Goal: Check status: Check status

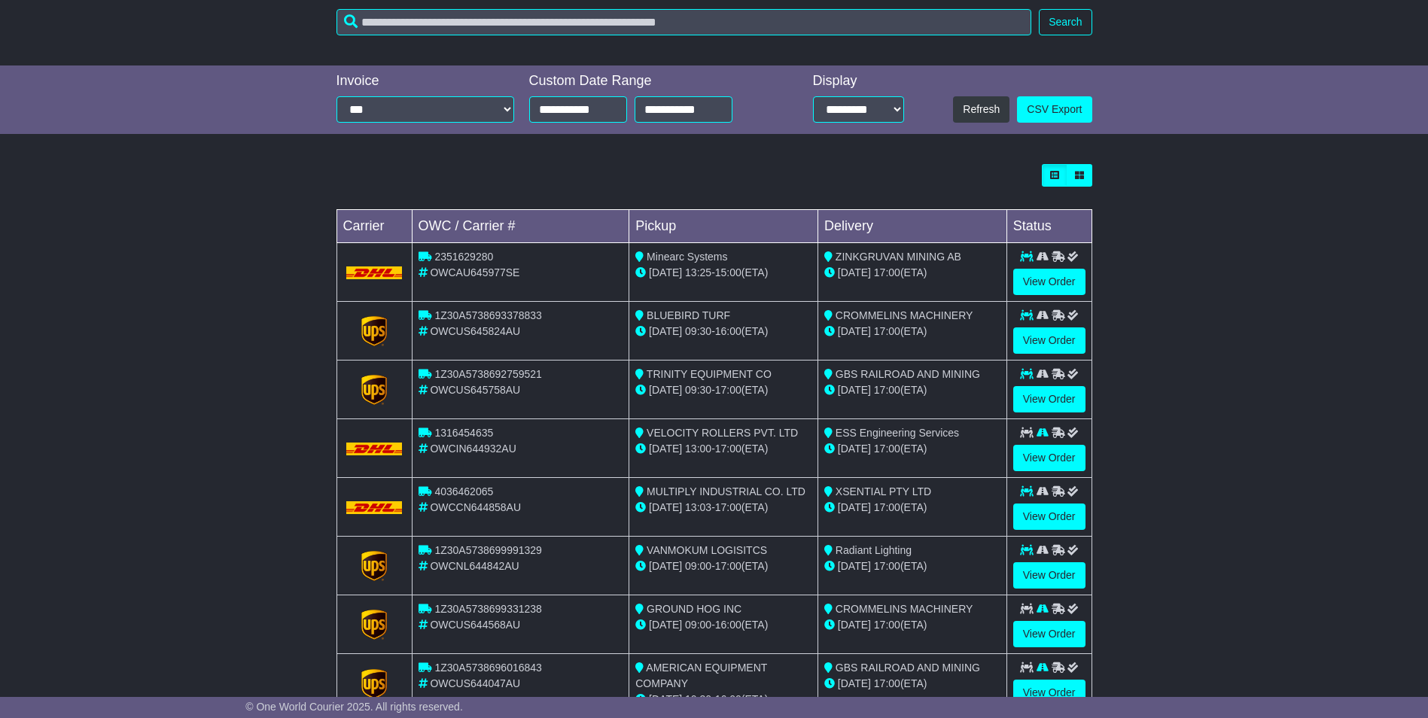
scroll to position [254, 0]
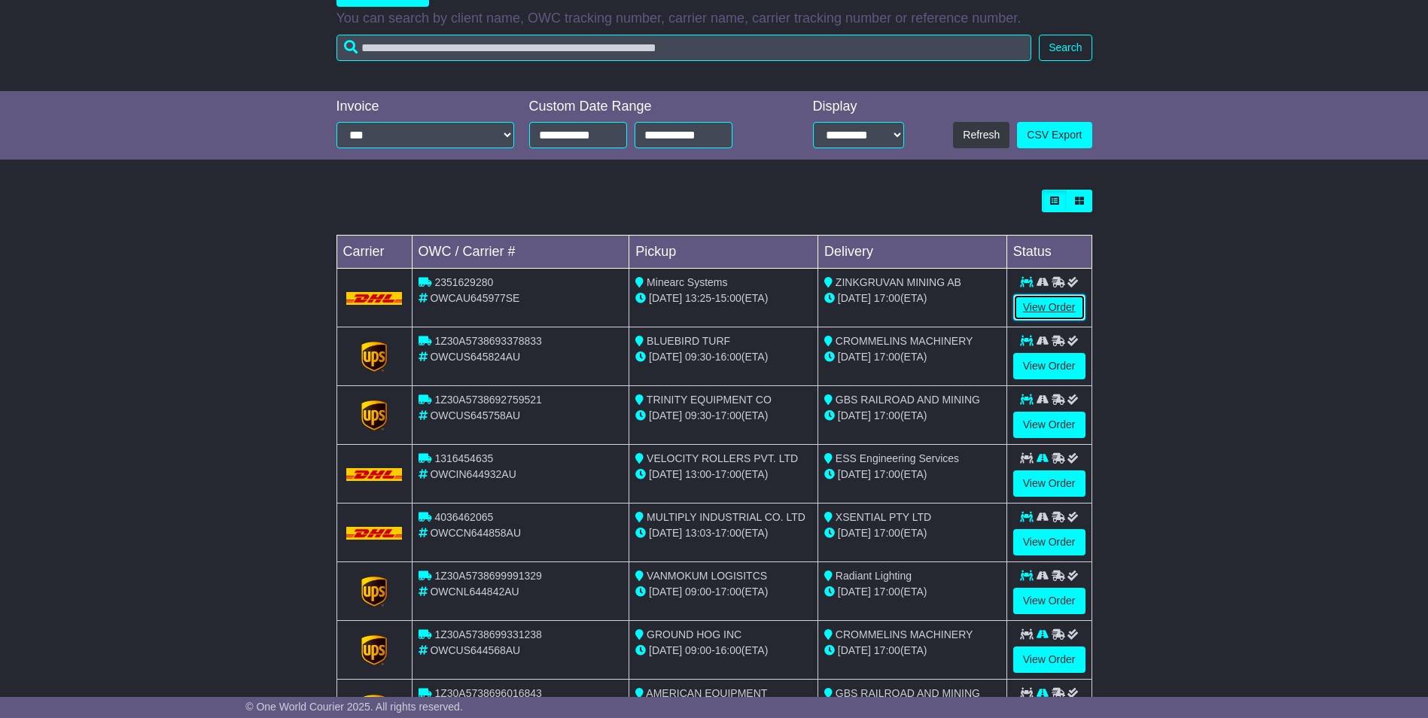
click at [1044, 306] on link "View Order" at bounding box center [1049, 307] width 72 height 26
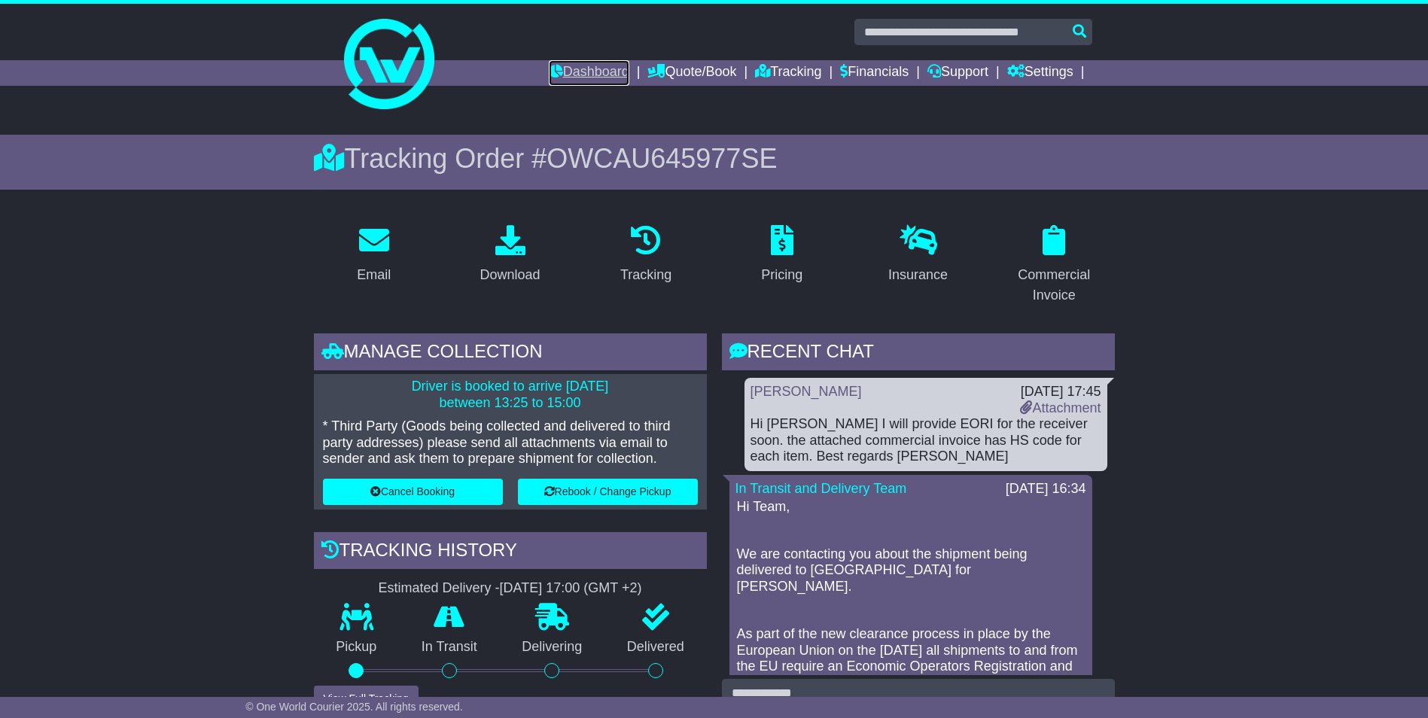
click at [597, 75] on link "Dashboard" at bounding box center [589, 73] width 81 height 26
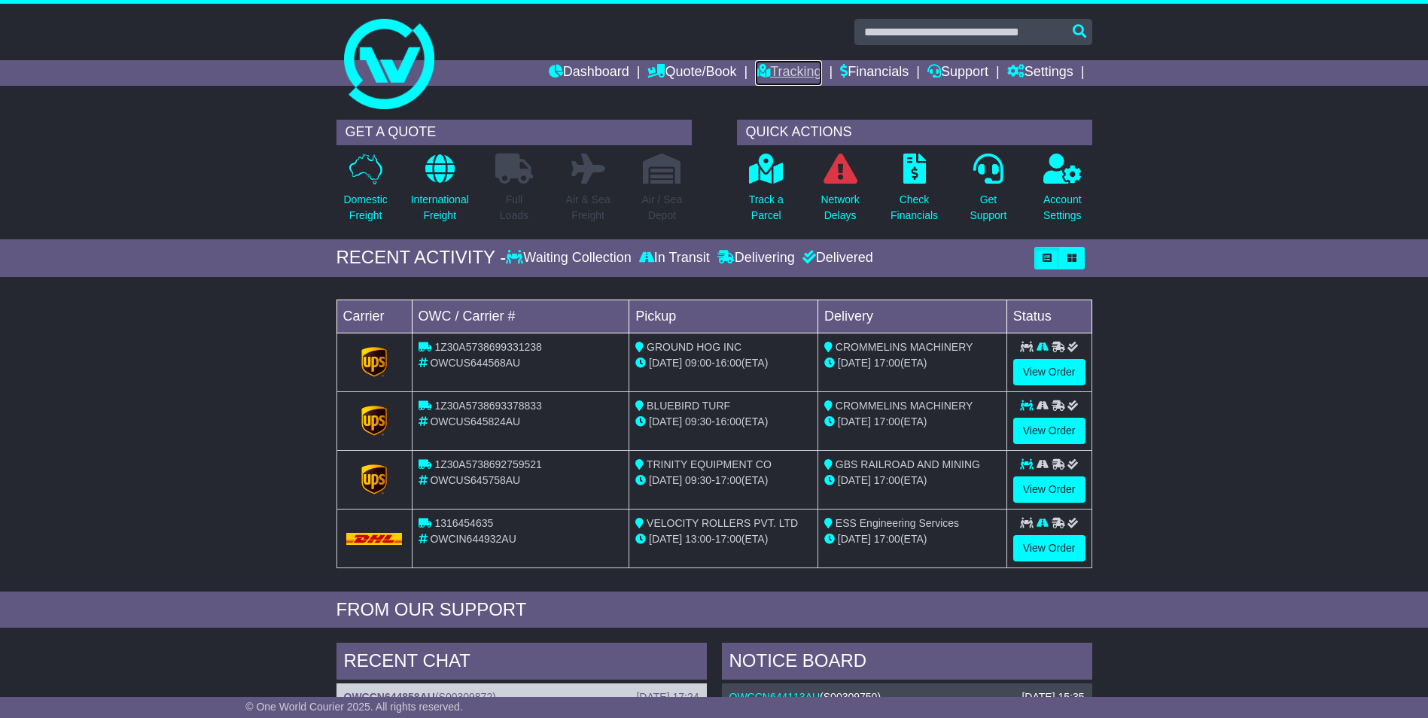
click at [786, 74] on link "Tracking" at bounding box center [788, 73] width 66 height 26
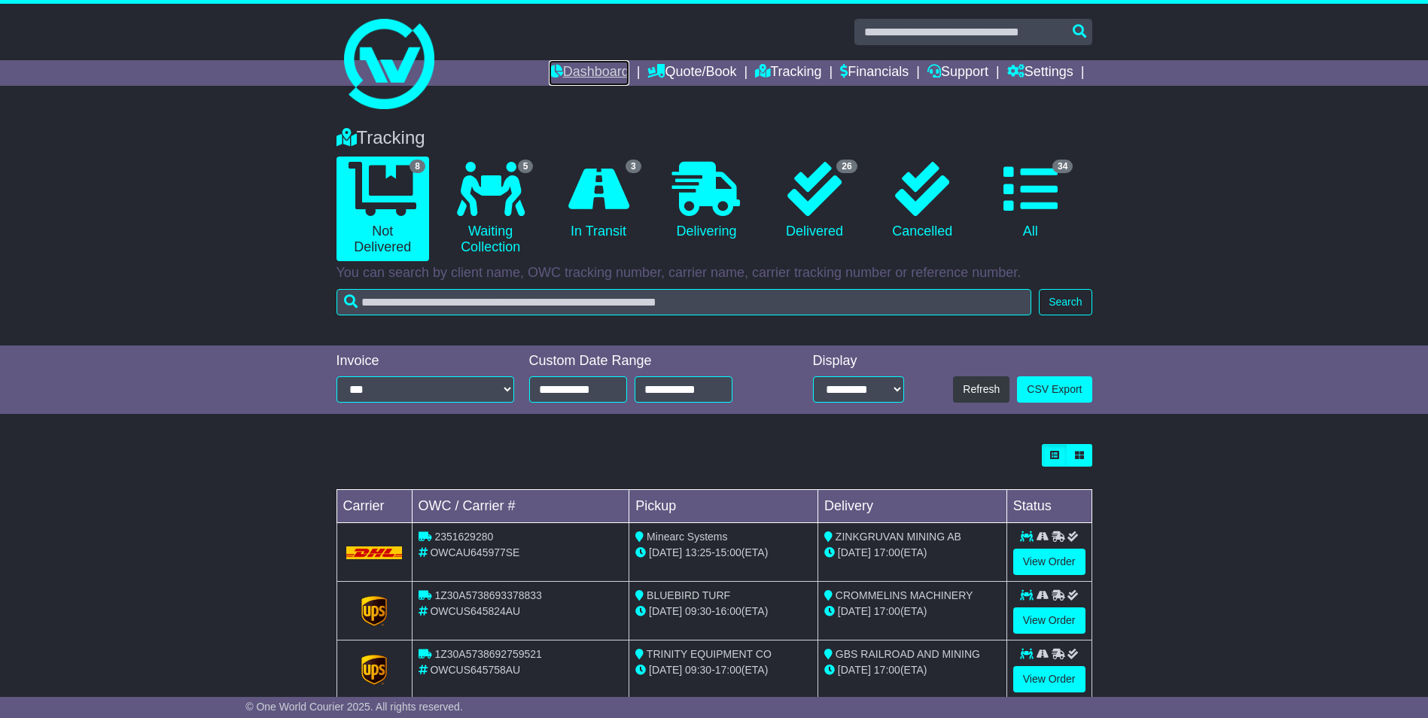
click at [583, 67] on link "Dashboard" at bounding box center [589, 73] width 81 height 26
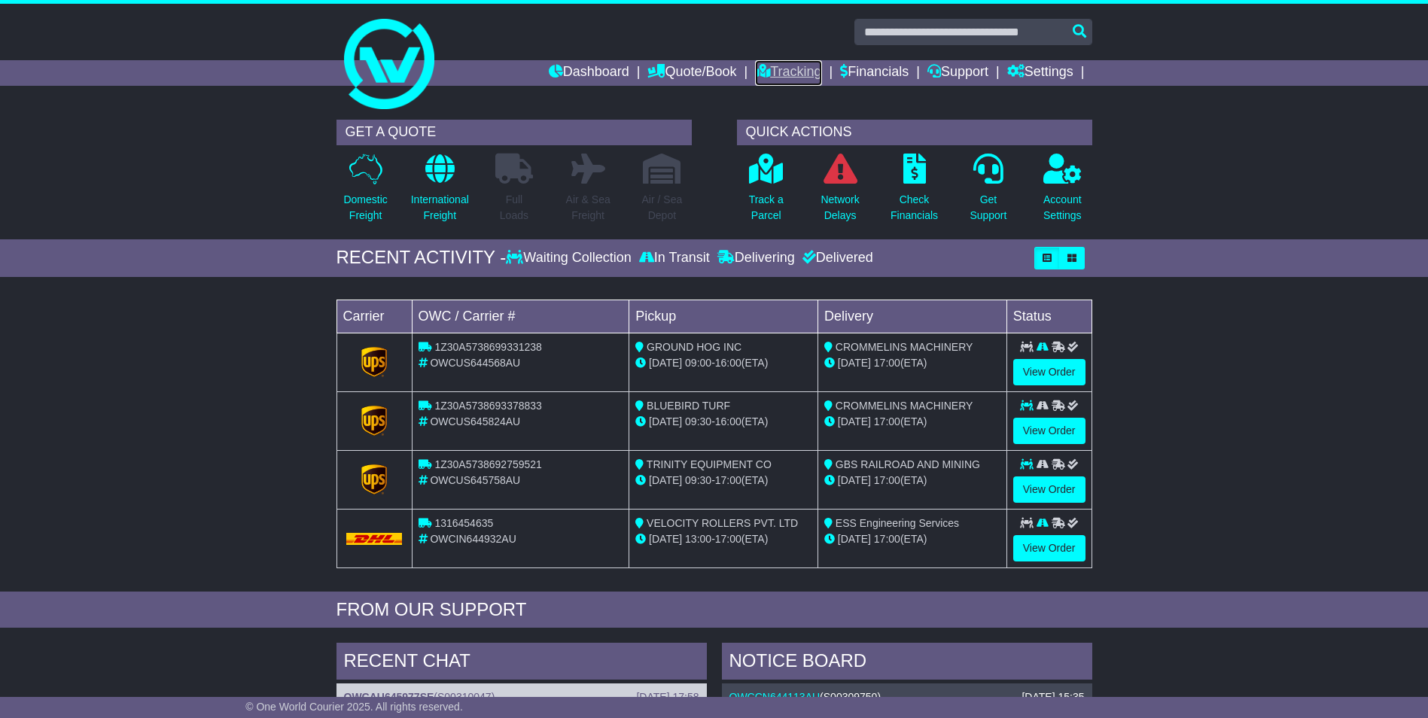
click at [778, 64] on link "Tracking" at bounding box center [788, 73] width 66 height 26
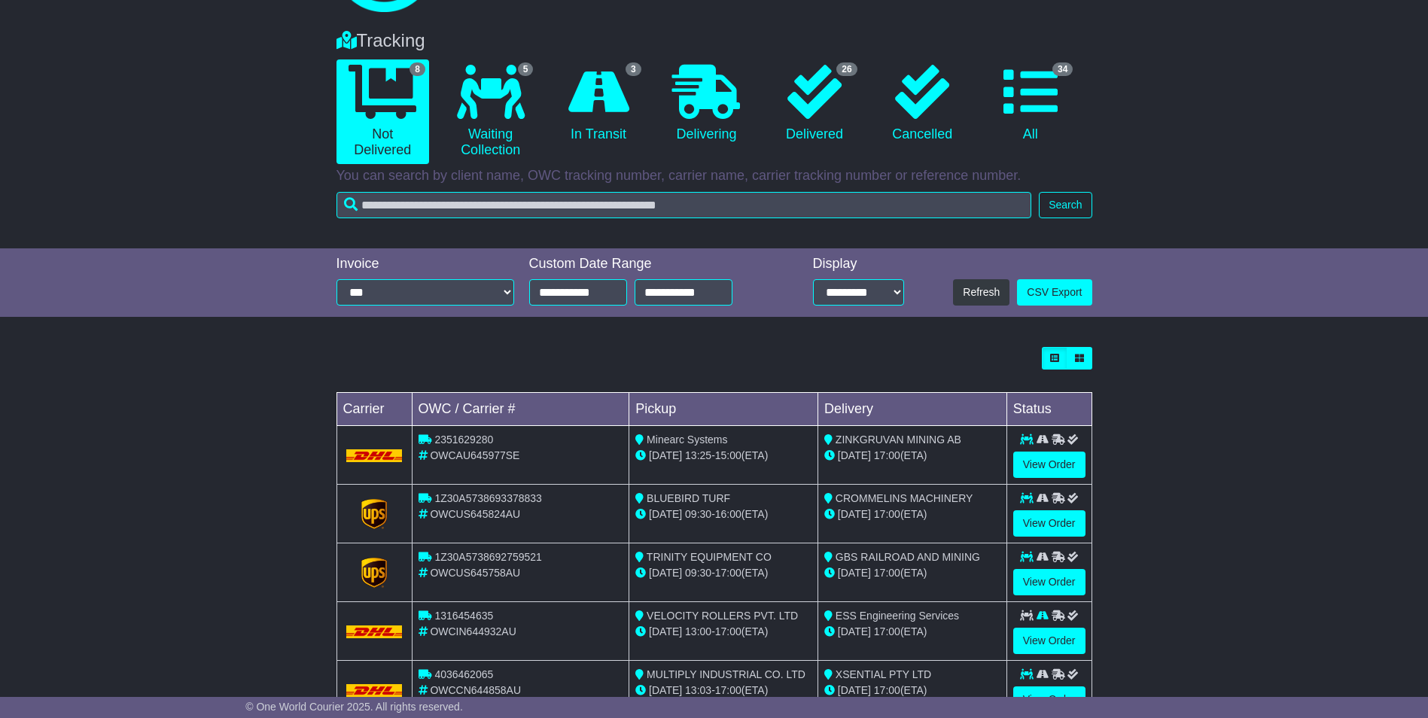
scroll to position [330, 0]
